Goal: Task Accomplishment & Management: Complete application form

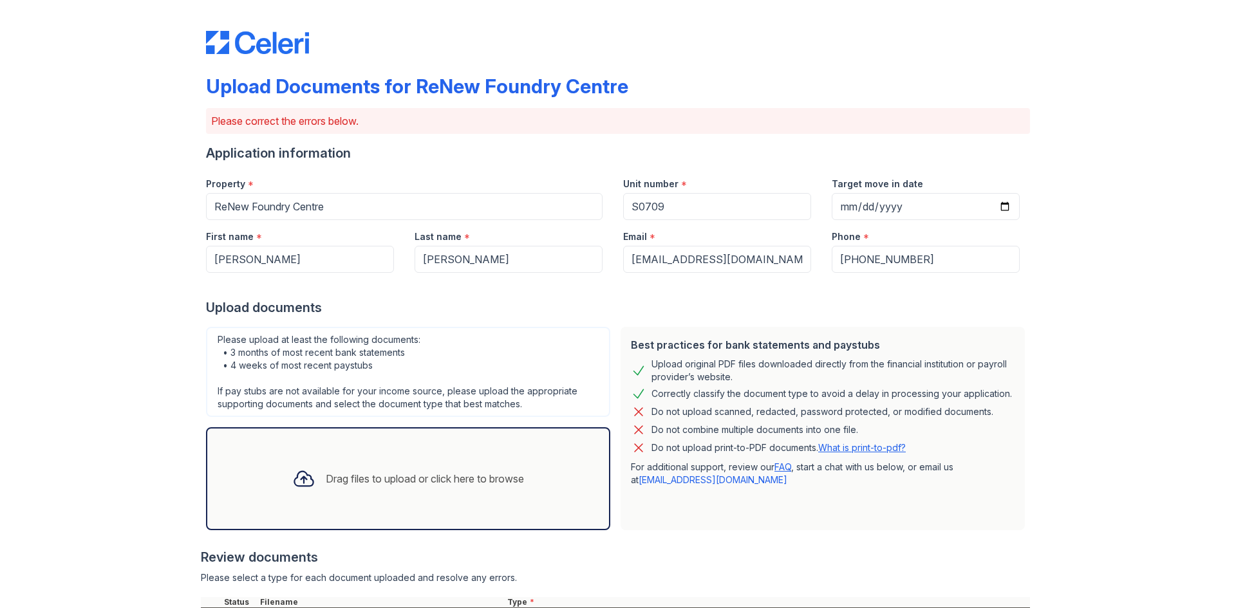
click at [341, 476] on div "Drag files to upload or click here to browse" at bounding box center [425, 478] width 198 height 15
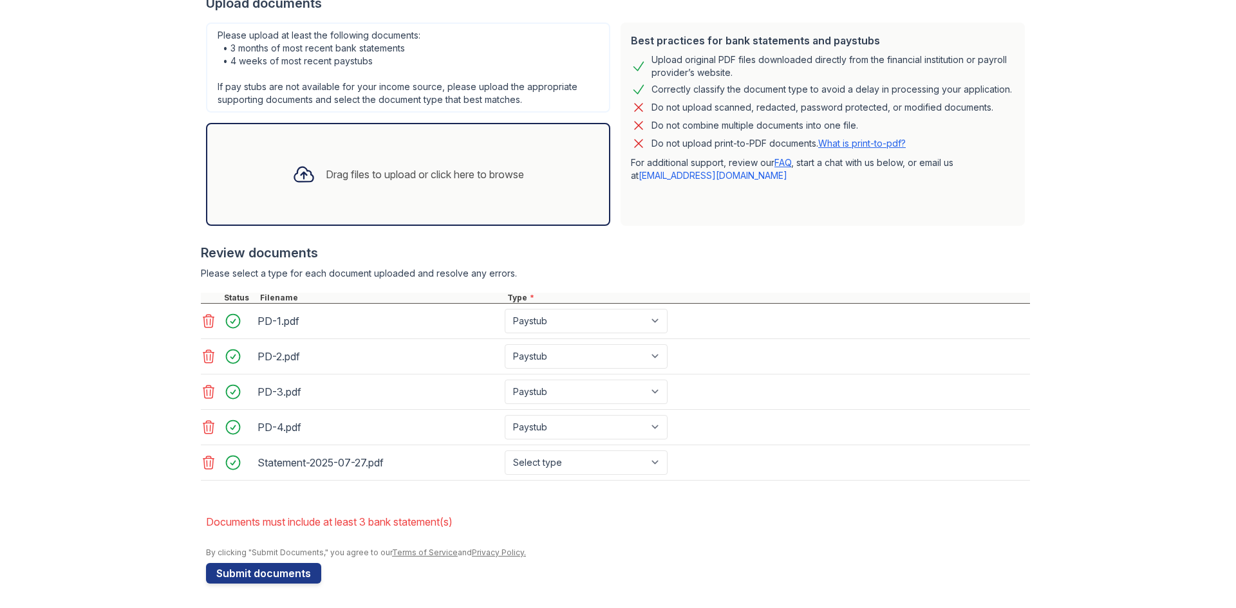
scroll to position [306, 0]
click at [648, 463] on select "Select type Paystub Bank Statement Offer Letter Tax Documents Benefit Award Let…" at bounding box center [586, 461] width 163 height 24
select select "bank_statement"
click at [505, 449] on select "Select type Paystub Bank Statement Offer Letter Tax Documents Benefit Award Let…" at bounding box center [586, 461] width 163 height 24
click at [308, 171] on div at bounding box center [303, 172] width 33 height 33
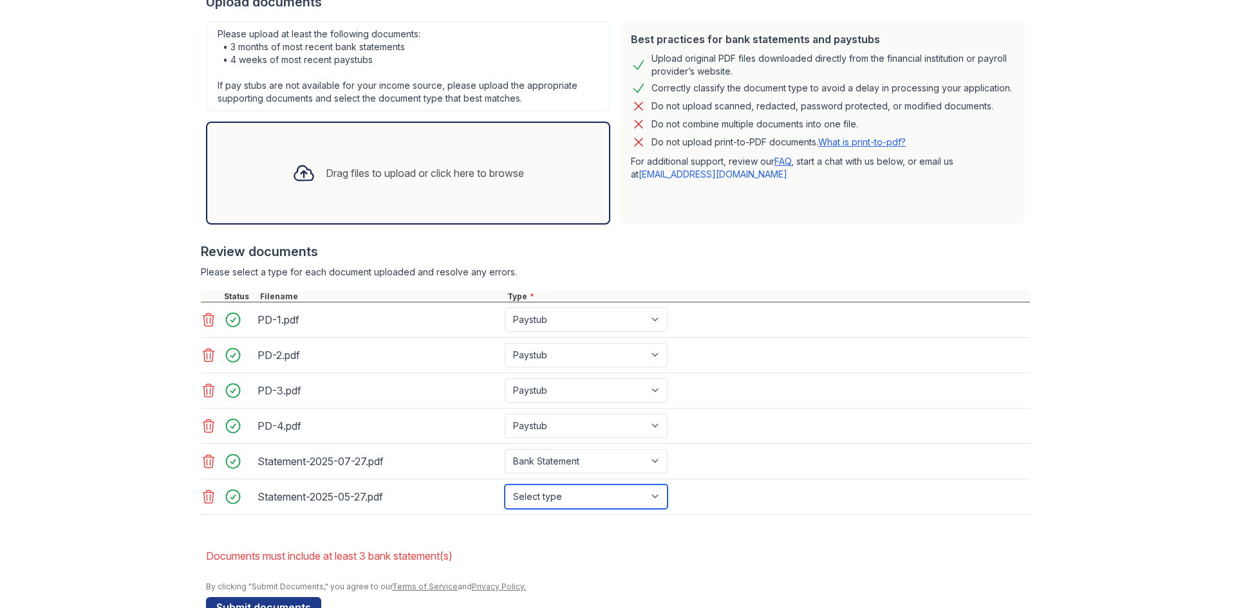
click at [653, 499] on select "Select type Paystub Bank Statement Offer Letter Tax Documents Benefit Award Let…" at bounding box center [586, 497] width 163 height 24
select select "bank_statement"
click at [505, 485] on select "Select type Paystub Bank Statement Offer Letter Tax Documents Benefit Award Let…" at bounding box center [586, 497] width 163 height 24
click at [294, 170] on icon at bounding box center [303, 173] width 23 height 23
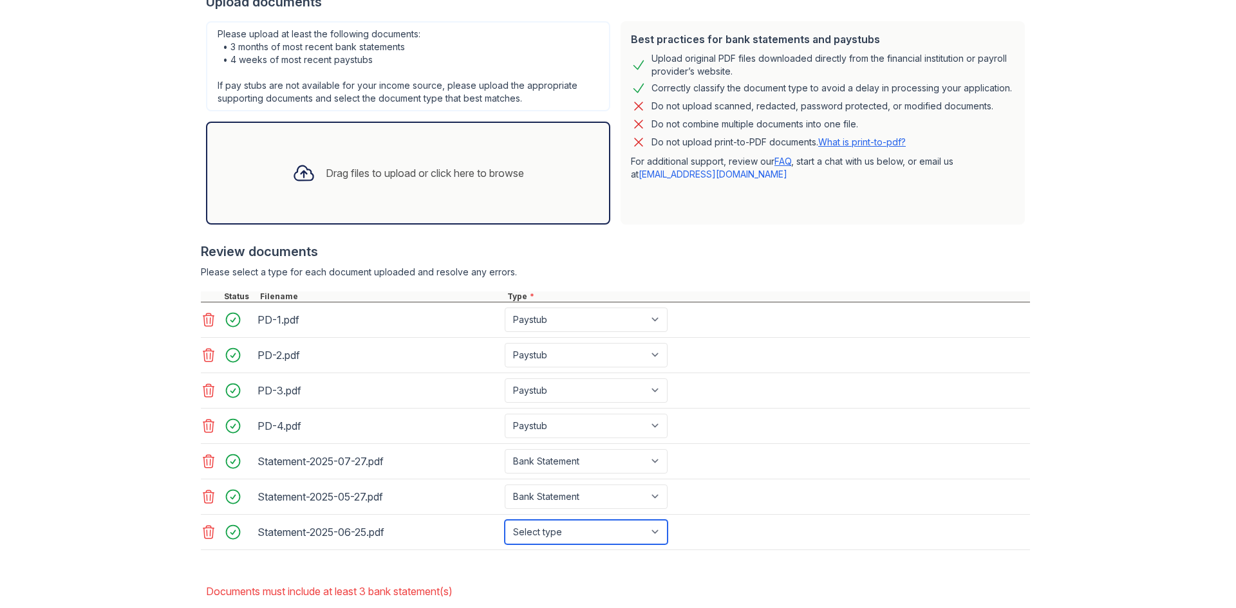
click at [656, 532] on select "Select type Paystub Bank Statement Offer Letter Tax Documents Benefit Award Let…" at bounding box center [586, 532] width 163 height 24
select select "bank_statement"
click at [505, 520] on select "Select type Paystub Bank Statement Offer Letter Tax Documents Benefit Award Let…" at bounding box center [586, 532] width 163 height 24
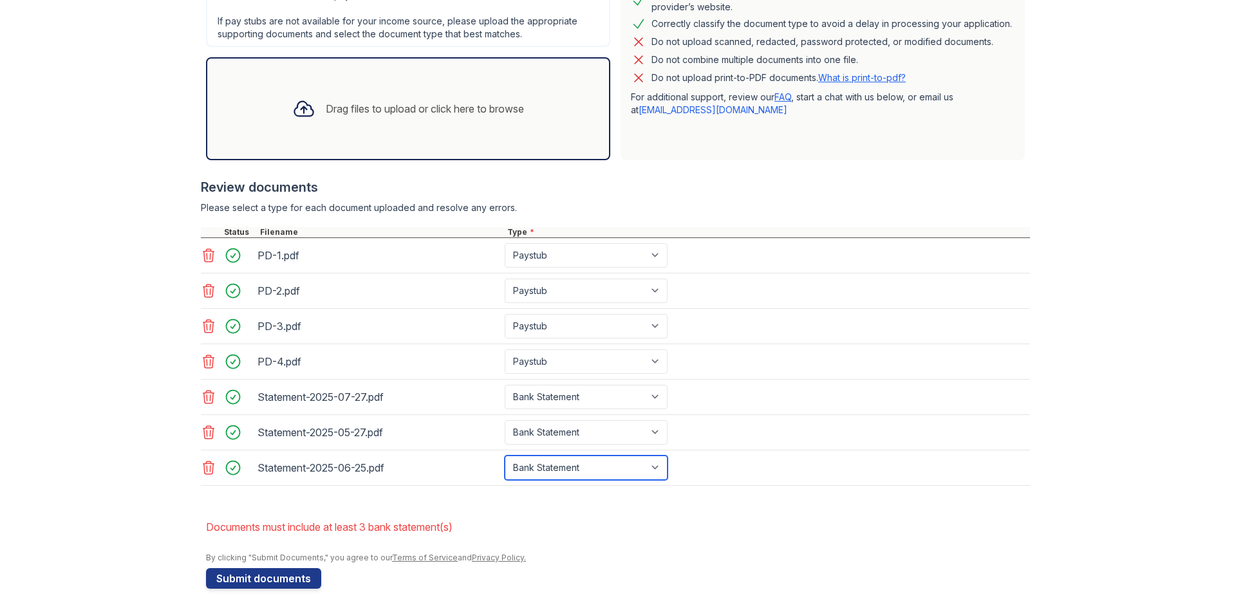
scroll to position [377, 0]
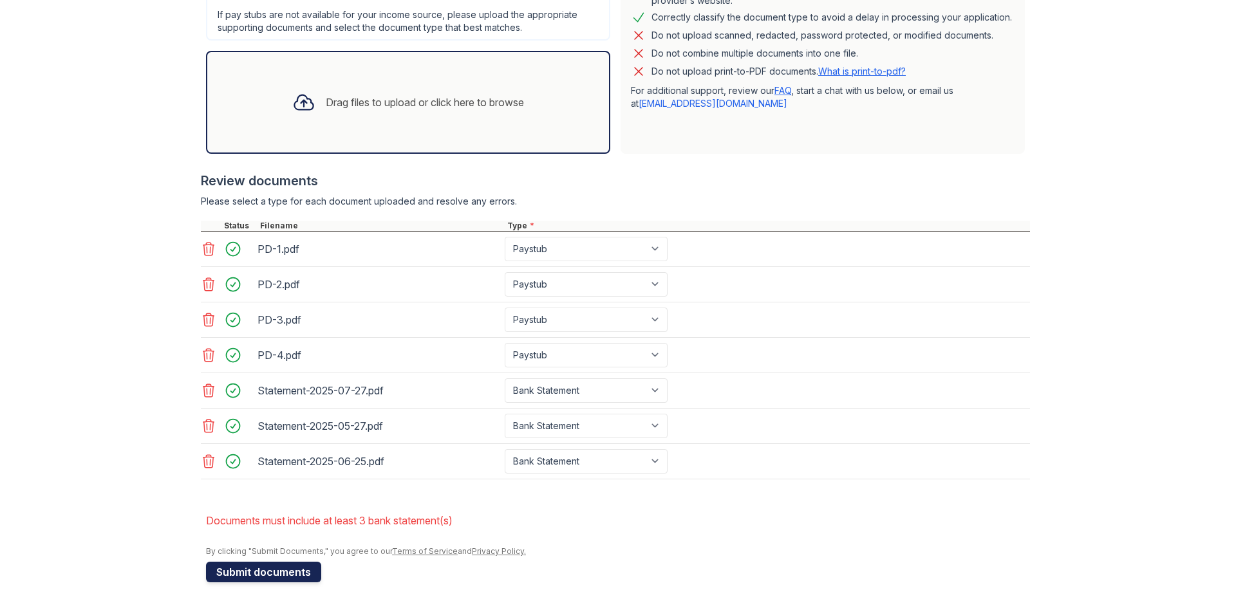
click at [272, 572] on button "Submit documents" at bounding box center [263, 572] width 115 height 21
